Goal: Task Accomplishment & Management: Use online tool/utility

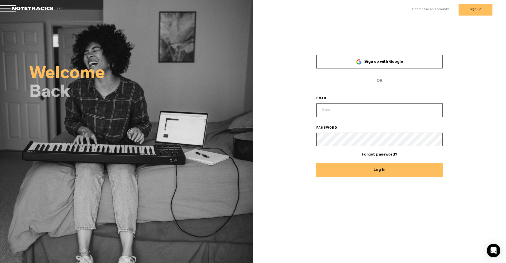
click at [341, 111] on input "email" at bounding box center [380, 110] width 127 height 14
type input "tommy@nuagelab.com"
click at [383, 171] on button "Log In" at bounding box center [380, 170] width 127 height 14
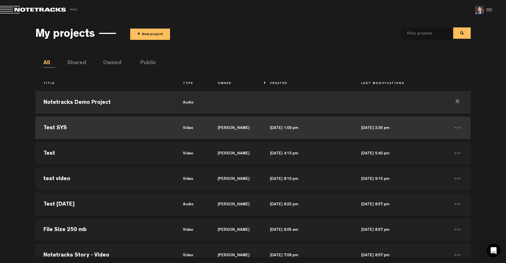
click at [81, 130] on td "Test SYS" at bounding box center [104, 127] width 139 height 25
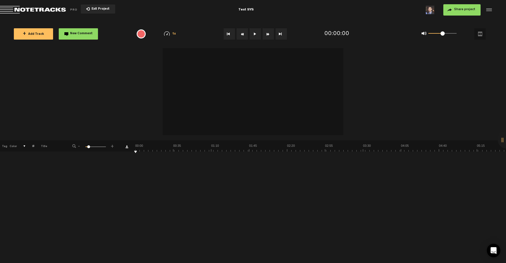
click at [41, 158] on div "+ New drawing Tag Color # Title - 1 100 10 + 1 SYS-EP77 FINAL(1) S Update Downl…" at bounding box center [253, 155] width 506 height 215
click at [52, 157] on div "+ New drawing Tag Color # Title - 1 100 10 + 1 SYS-EP77 FINAL(1) S Update Downl…" at bounding box center [253, 155] width 506 height 215
click at [28, 34] on span "+ Add Track" at bounding box center [33, 34] width 21 height 3
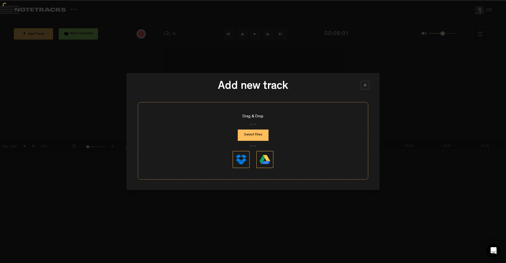
click at [366, 87] on div at bounding box center [365, 85] width 8 height 8
click at [366, 86] on div at bounding box center [365, 85] width 8 height 8
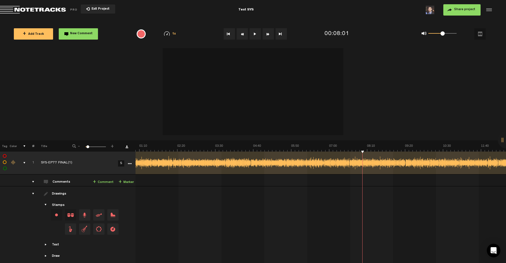
click at [160, 150] on div "Drag & Drop Select Files" at bounding box center [253, 111] width 231 height 77
click at [30, 33] on span "+ Add Track" at bounding box center [33, 34] width 21 height 3
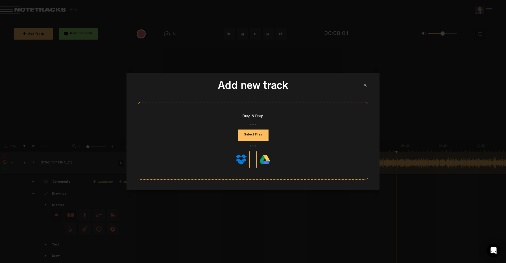
click at [256, 134] on button "Select Files" at bounding box center [253, 134] width 31 height 11
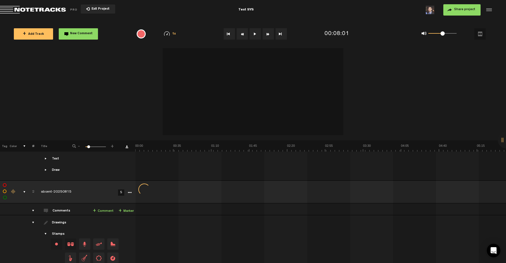
scroll to position [121, 0]
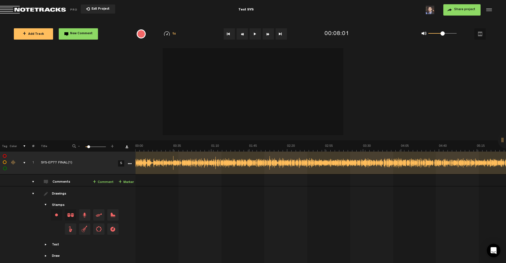
scroll to position [121, 0]
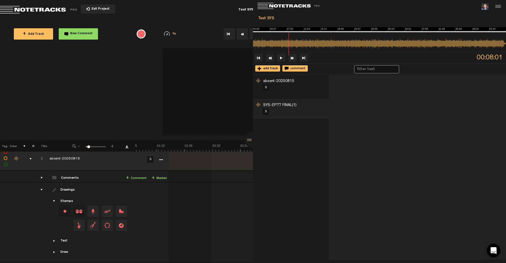
click at [493, 7] on div at bounding box center [497, 6] width 8 height 8
click at [493, 8] on div at bounding box center [497, 6] width 8 height 8
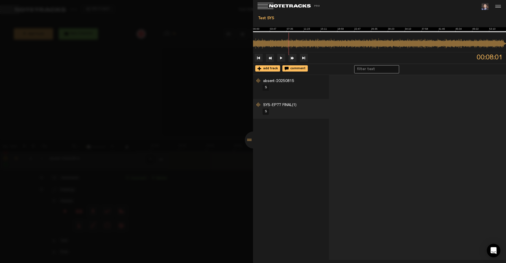
click at [146, 183] on div at bounding box center [253, 131] width 506 height 263
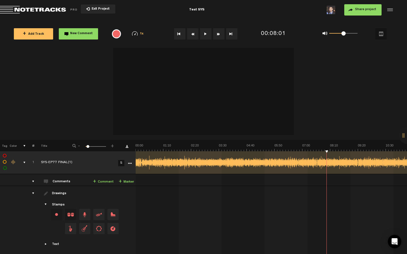
click at [55, 10] on span "Return to Project List" at bounding box center [39, 10] width 79 height 8
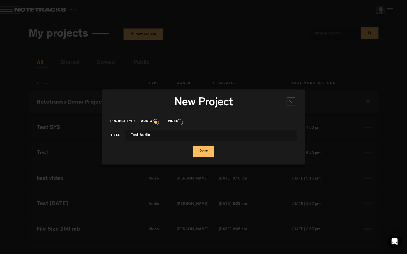
type input "Test Audio"
click at [202, 150] on button "Done" at bounding box center [203, 151] width 21 height 11
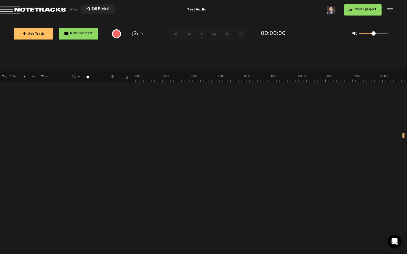
click at [38, 34] on span "+ Add Track" at bounding box center [33, 34] width 21 height 3
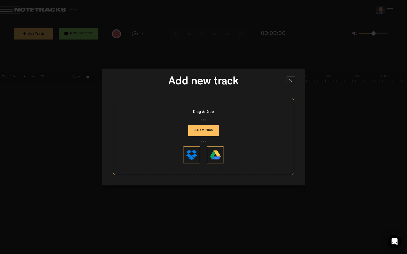
click at [203, 129] on button "Select Files" at bounding box center [203, 130] width 31 height 11
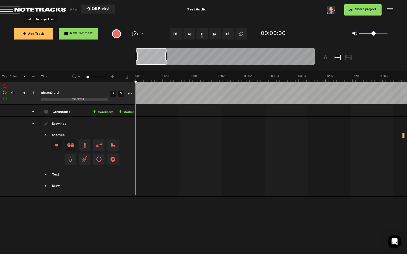
click at [53, 9] on span "Return to Project List" at bounding box center [39, 10] width 79 height 8
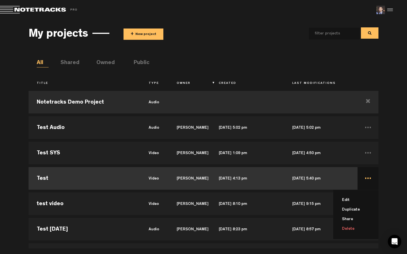
click at [350, 227] on li "Delete" at bounding box center [359, 229] width 38 height 10
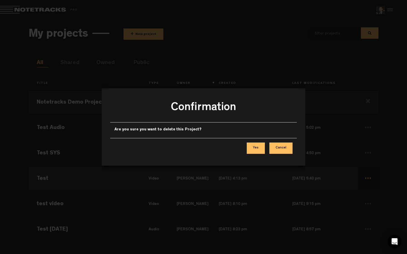
click at [256, 149] on button "Yes" at bounding box center [256, 148] width 18 height 11
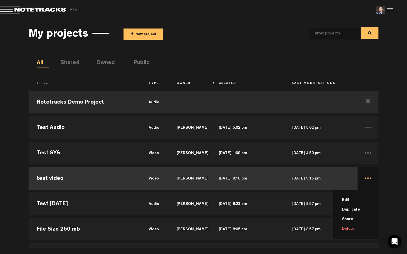
click at [349, 228] on li "Delete" at bounding box center [359, 229] width 38 height 10
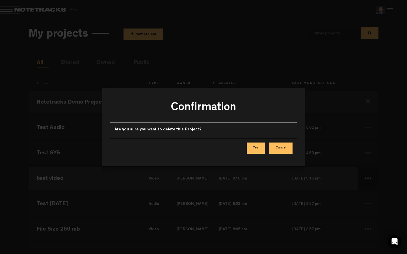
click at [257, 149] on button "Yes" at bounding box center [256, 148] width 18 height 11
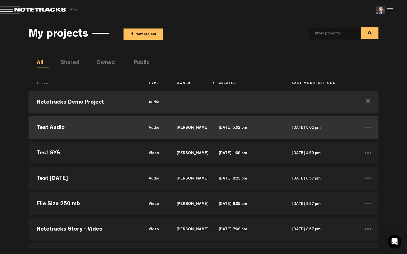
click at [115, 129] on td "Test Audio" at bounding box center [85, 127] width 112 height 25
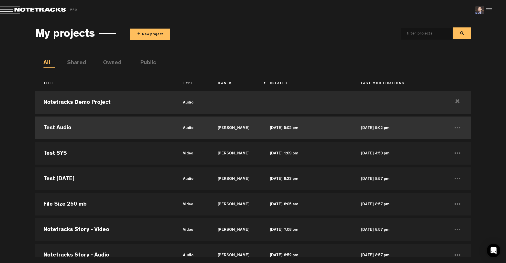
click at [129, 127] on td "Test Audio" at bounding box center [104, 127] width 139 height 25
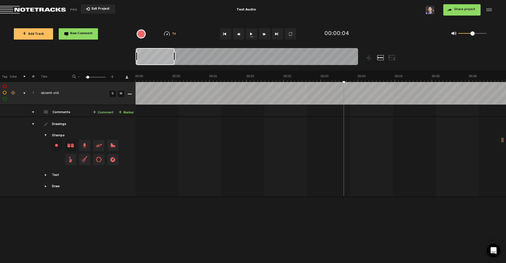
click at [130, 93] on icon "More" at bounding box center [130, 94] width 4 height 4
click at [143, 163] on span "Delete" at bounding box center [140, 165] width 13 height 5
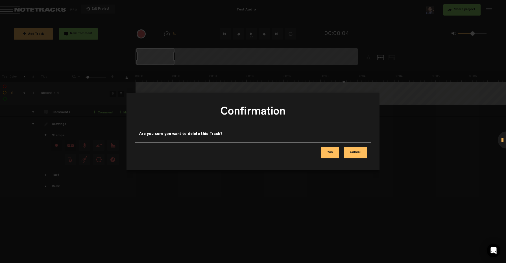
click at [333, 151] on button "Yes" at bounding box center [330, 152] width 18 height 11
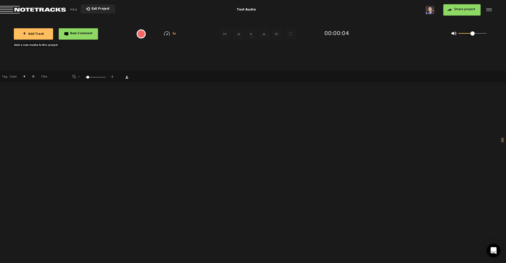
click at [37, 37] on button "+ Add Track" at bounding box center [33, 33] width 39 height 11
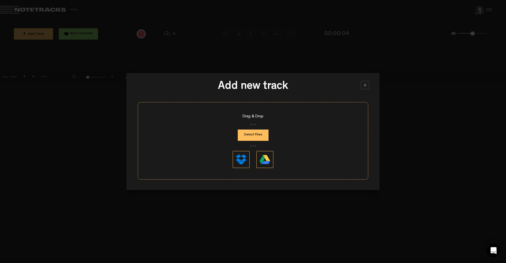
click at [253, 136] on button "Select Files" at bounding box center [253, 134] width 31 height 11
